Goal: Transaction & Acquisition: Subscribe to service/newsletter

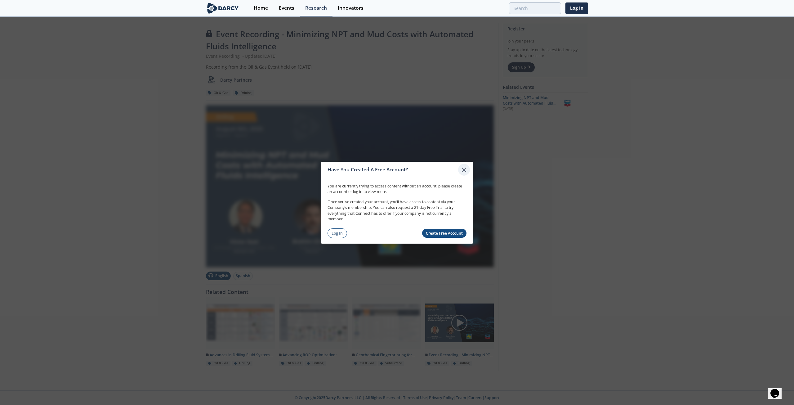
click at [467, 169] on icon at bounding box center [463, 169] width 7 height 7
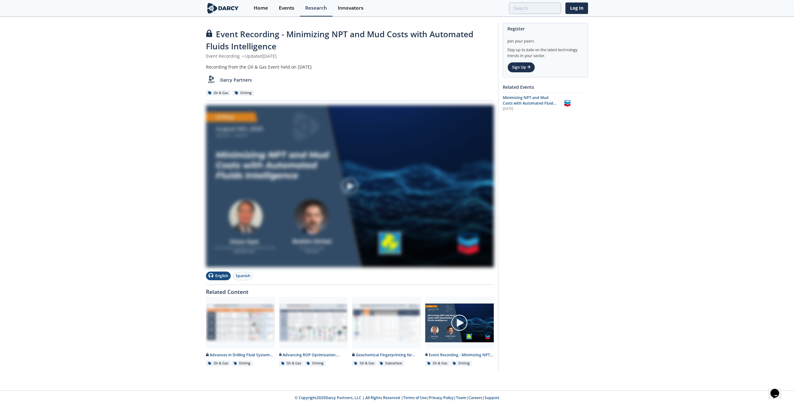
click at [412, 64] on div "Recording from the Oil & Gas Event held on [DATE]" at bounding box center [350, 67] width 288 height 7
click at [460, 323] on img at bounding box center [459, 322] width 17 height 17
click at [372, 237] on img at bounding box center [350, 186] width 288 height 162
click at [576, 10] on link "Log In" at bounding box center [576, 7] width 23 height 11
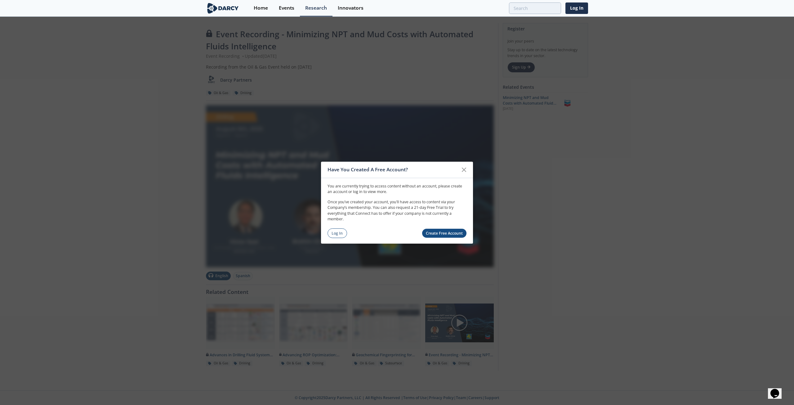
click at [446, 234] on link "Create Free Account" at bounding box center [444, 233] width 45 height 9
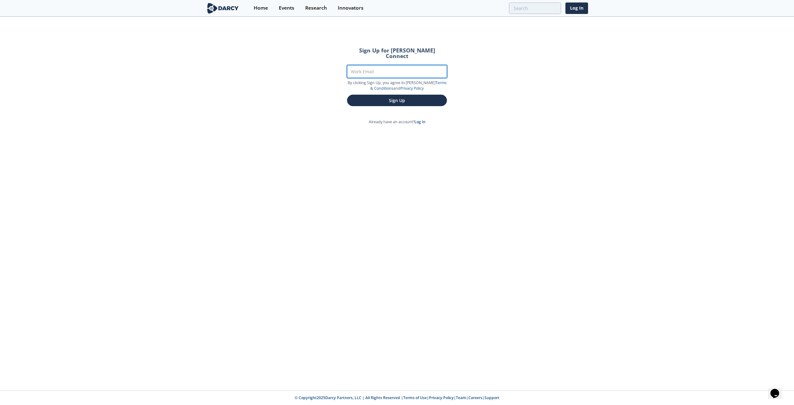
click at [381, 65] on input "Work Email" at bounding box center [397, 71] width 100 height 13
type input "[EMAIL_ADDRESS][DOMAIN_NAME]"
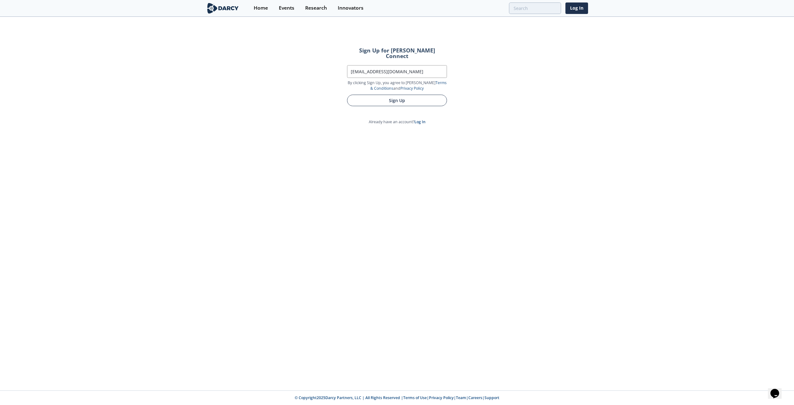
click at [398, 97] on button "Sign Up" at bounding box center [397, 100] width 100 height 11
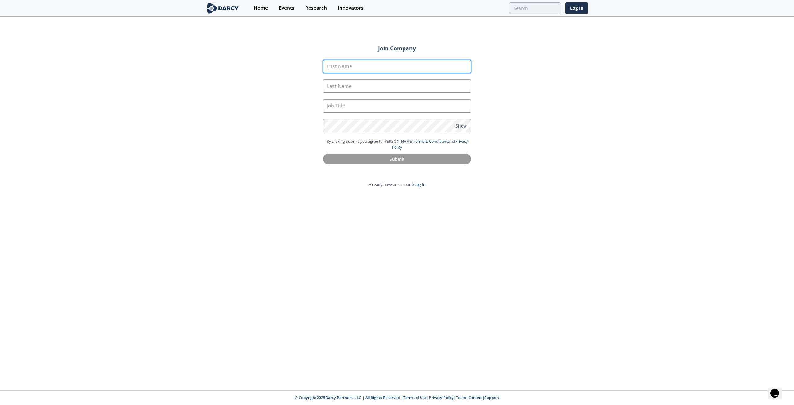
click at [383, 70] on input "First Name" at bounding box center [397, 66] width 148 height 13
type input "Raul"
type input "Saet"
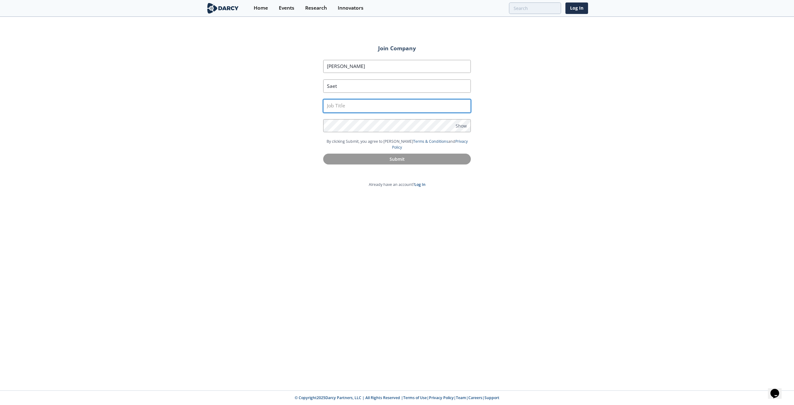
click at [362, 107] on input "text" at bounding box center [397, 105] width 148 height 13
type input "Data Analytics Consultant"
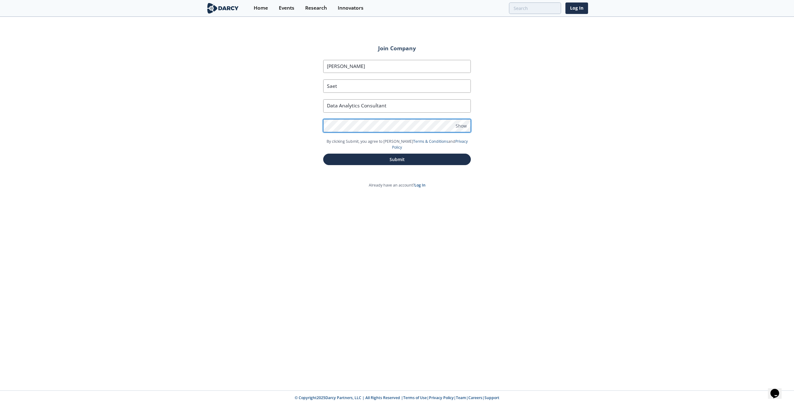
click at [306, 132] on div "Join Company First Name Raul Last Name Saet Job Title Data Analytics Consultant…" at bounding box center [397, 108] width 182 height 139
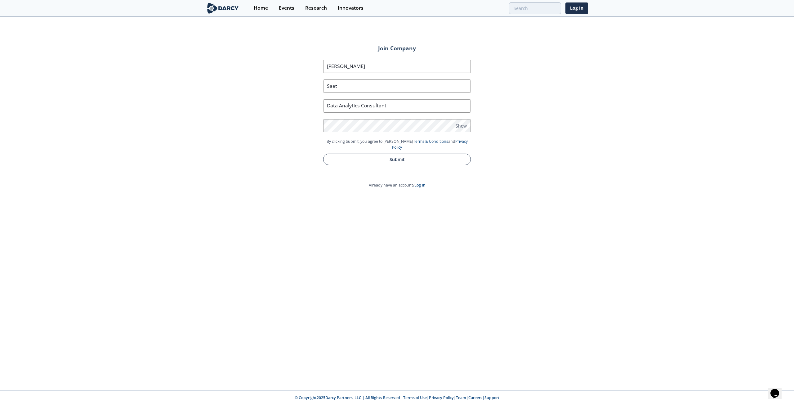
click at [354, 154] on button "Submit" at bounding box center [397, 158] width 148 height 11
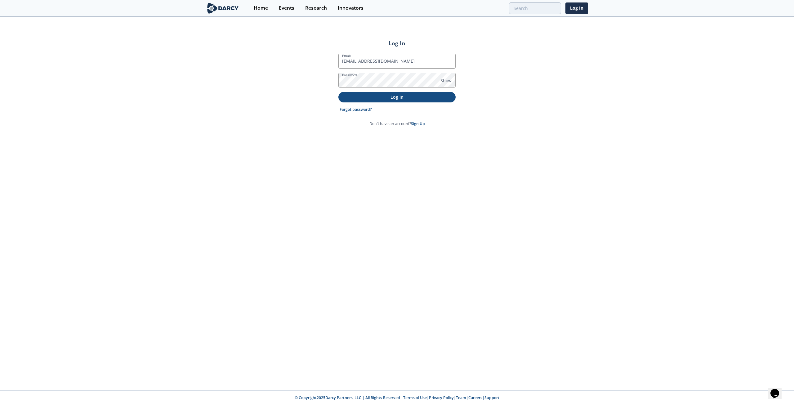
click at [406, 98] on p "Log In" at bounding box center [397, 97] width 109 height 7
click at [448, 81] on span "Show" at bounding box center [445, 80] width 11 height 7
click at [398, 103] on p "Log In" at bounding box center [397, 103] width 109 height 7
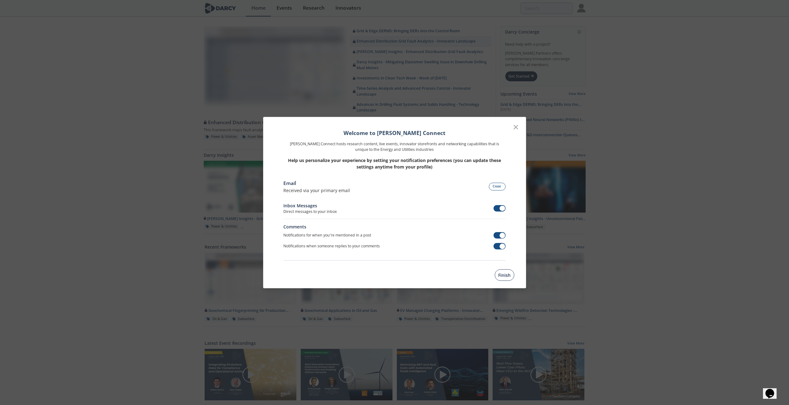
click at [504, 272] on button "Finish" at bounding box center [505, 274] width 20 height 11
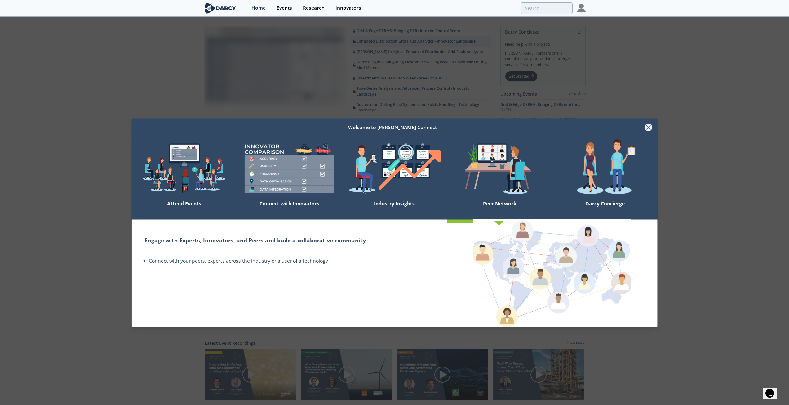
click at [649, 126] on icon at bounding box center [648, 127] width 7 height 7
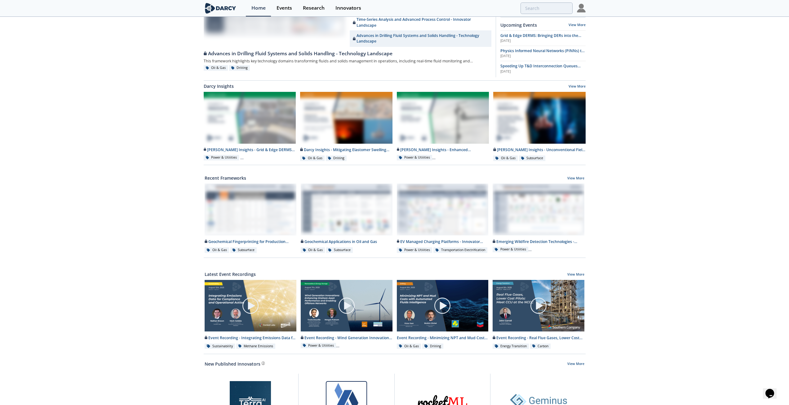
scroll to position [93, 0]
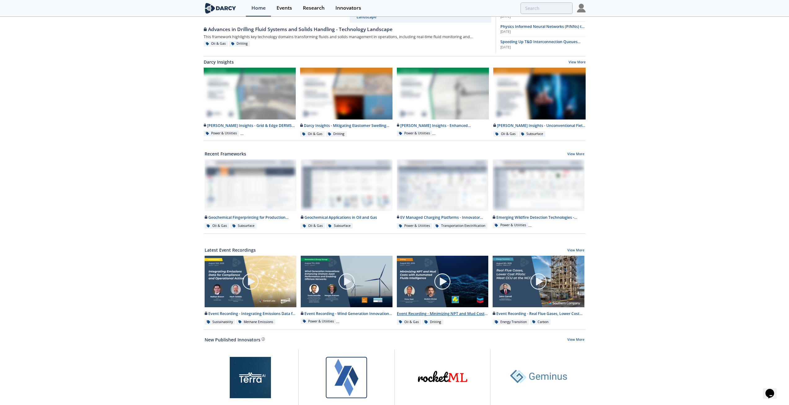
click at [442, 286] on img at bounding box center [442, 281] width 17 height 17
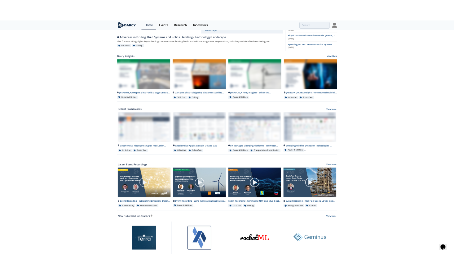
scroll to position [0, 0]
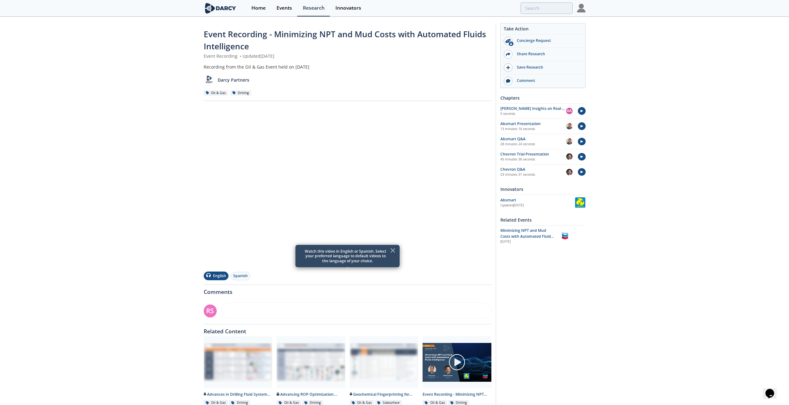
click at [394, 250] on icon at bounding box center [393, 250] width 4 height 4
